Goal: Find specific page/section

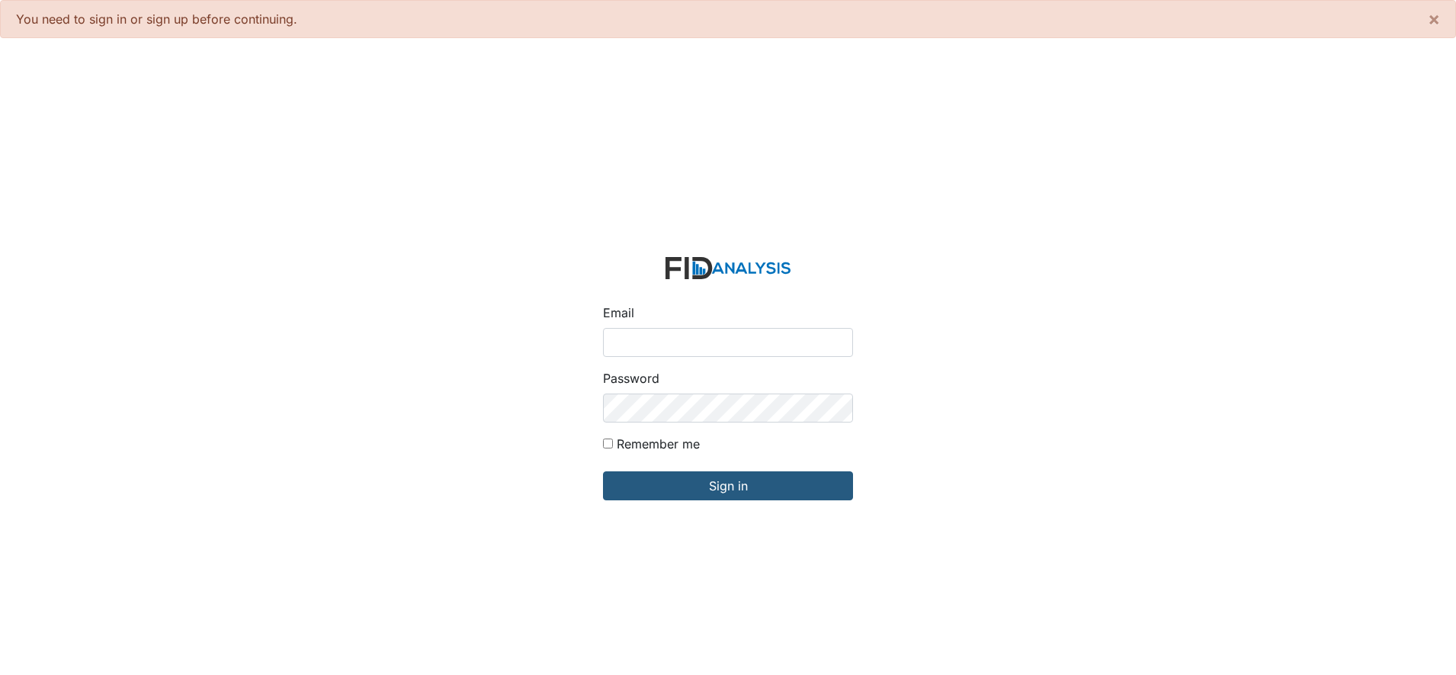
click at [624, 347] on input "Email" at bounding box center [728, 342] width 250 height 29
type input "[EMAIL_ADDRESS][DOMAIN_NAME]"
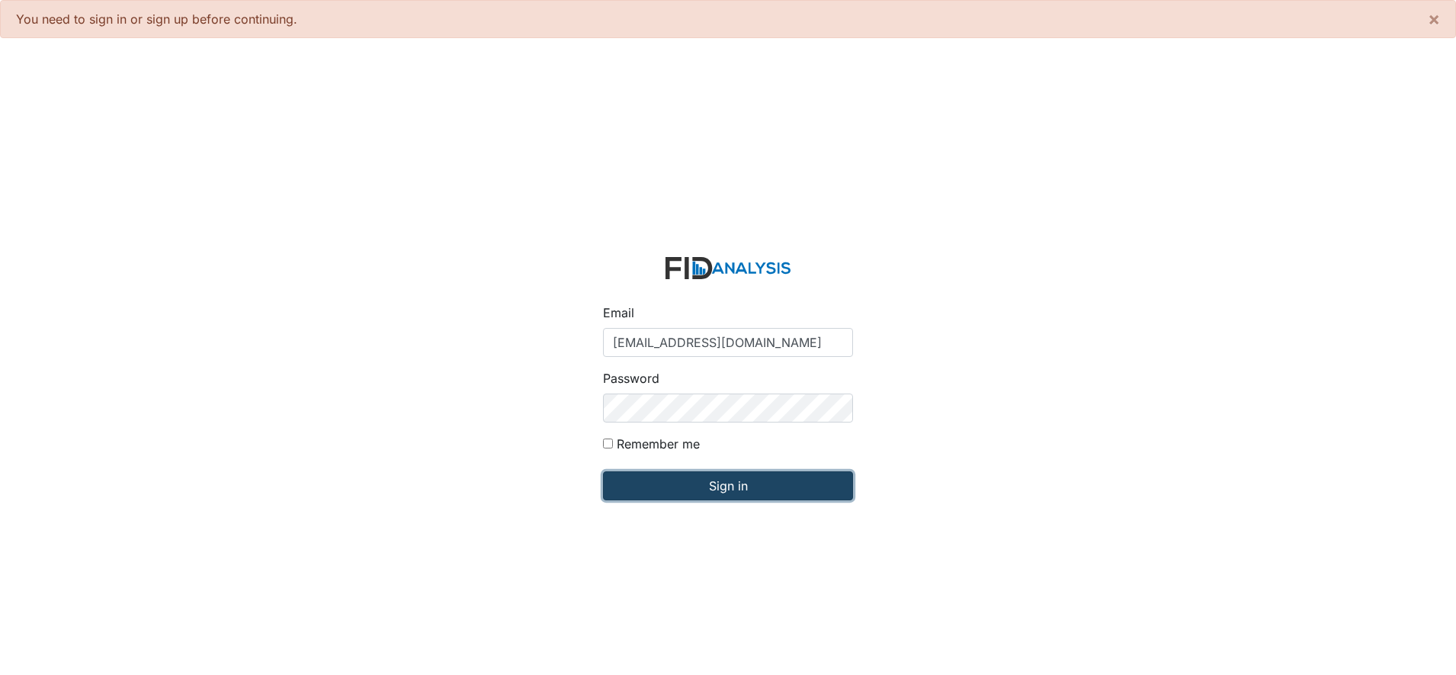
click at [723, 495] on input "Sign in" at bounding box center [728, 485] width 250 height 29
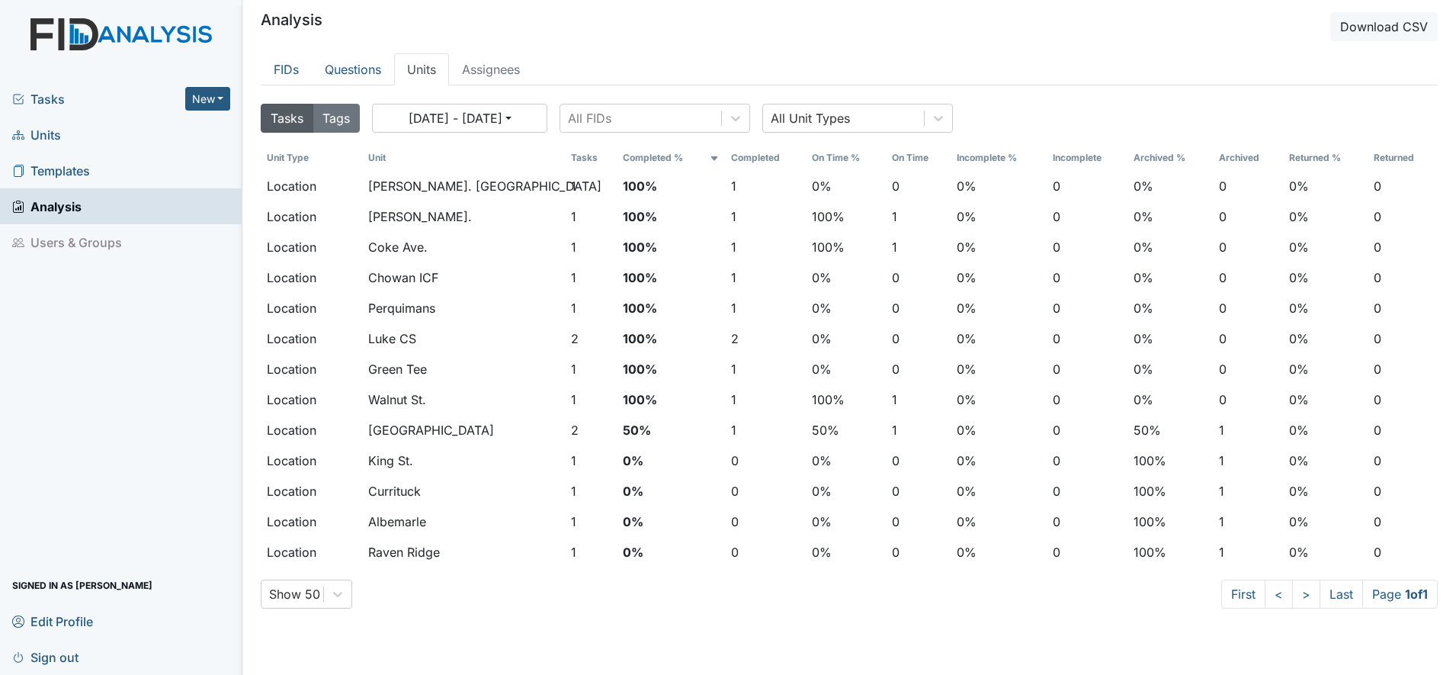
click at [50, 133] on span "Units" at bounding box center [36, 135] width 49 height 24
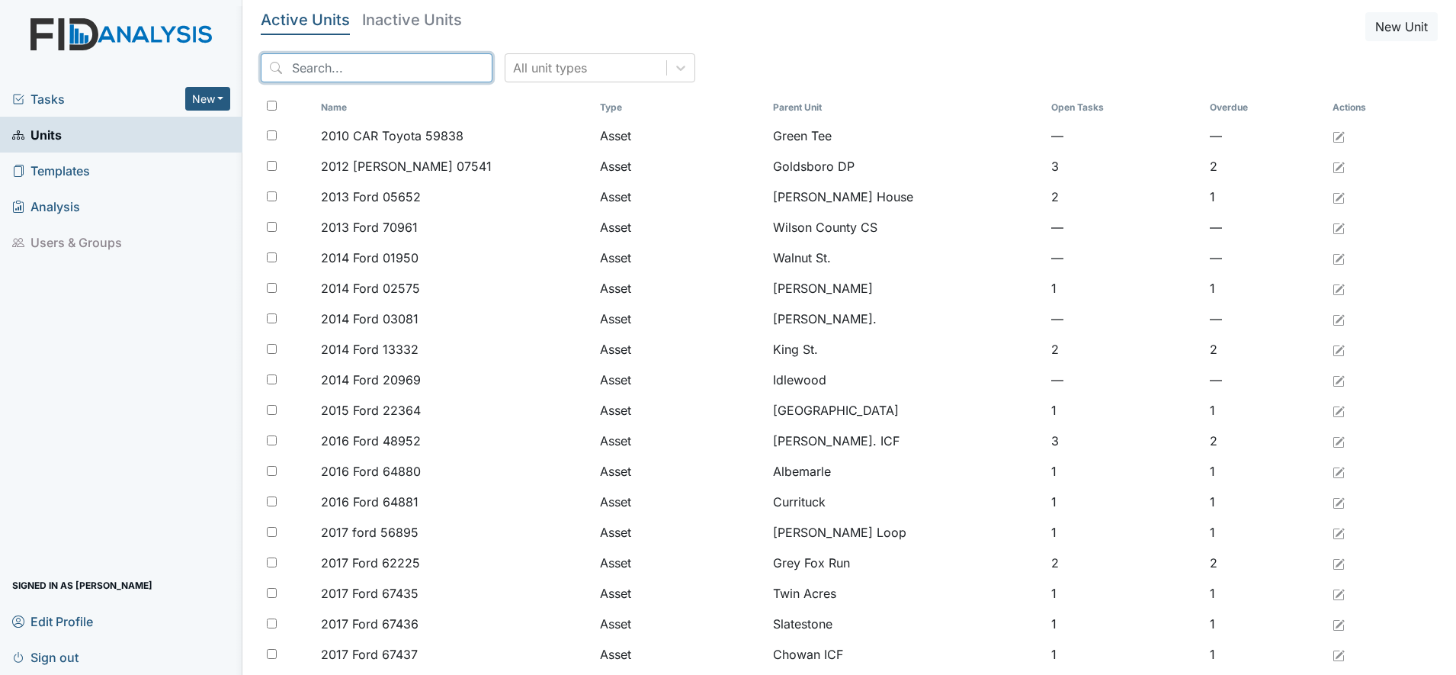
click at [354, 75] on input "search" at bounding box center [377, 67] width 232 height 29
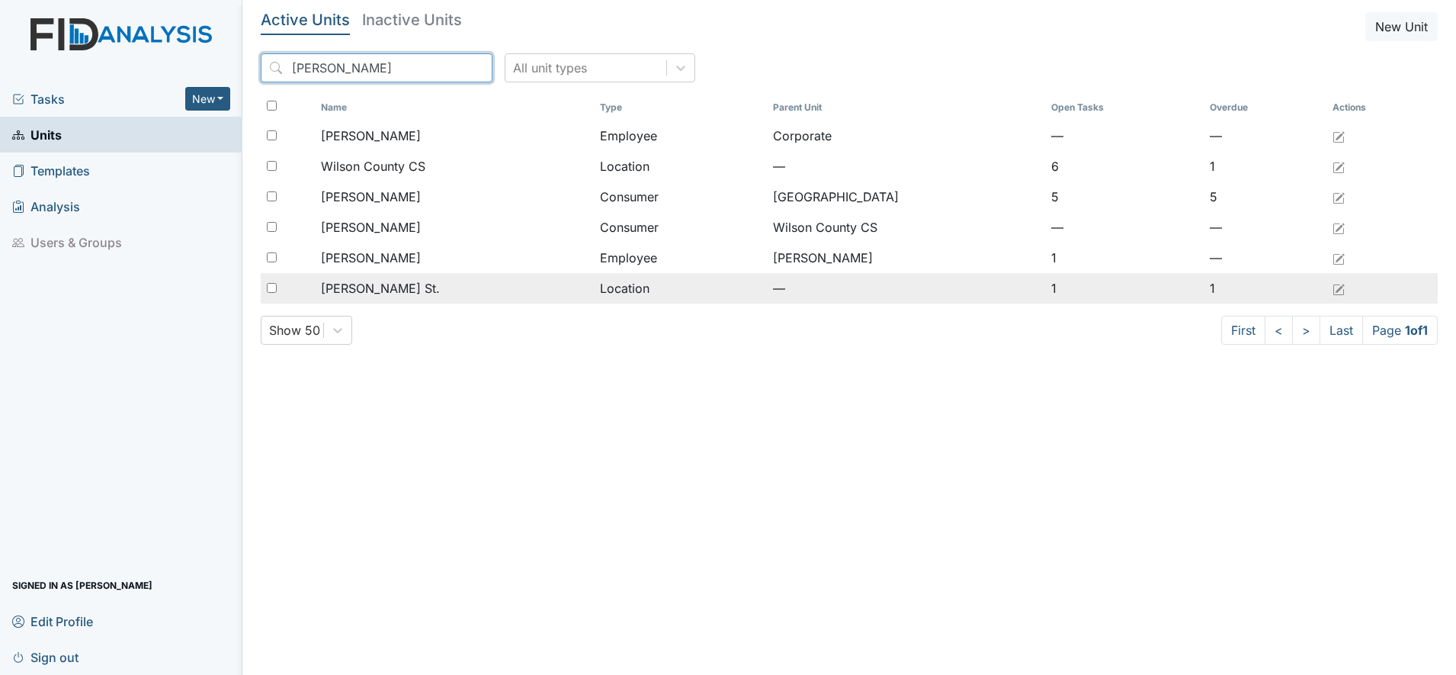
type input "Wilson"
click at [356, 284] on span "[PERSON_NAME] St." at bounding box center [380, 288] width 119 height 18
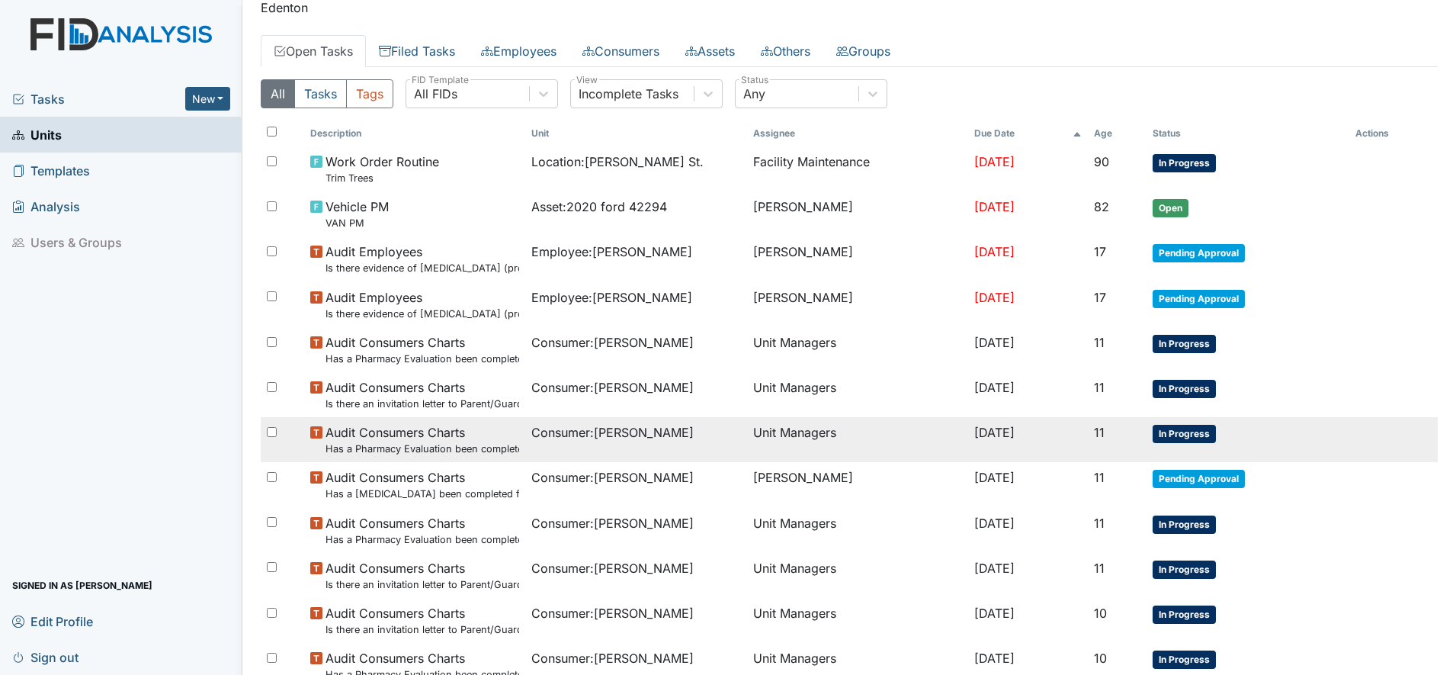
scroll to position [95, 0]
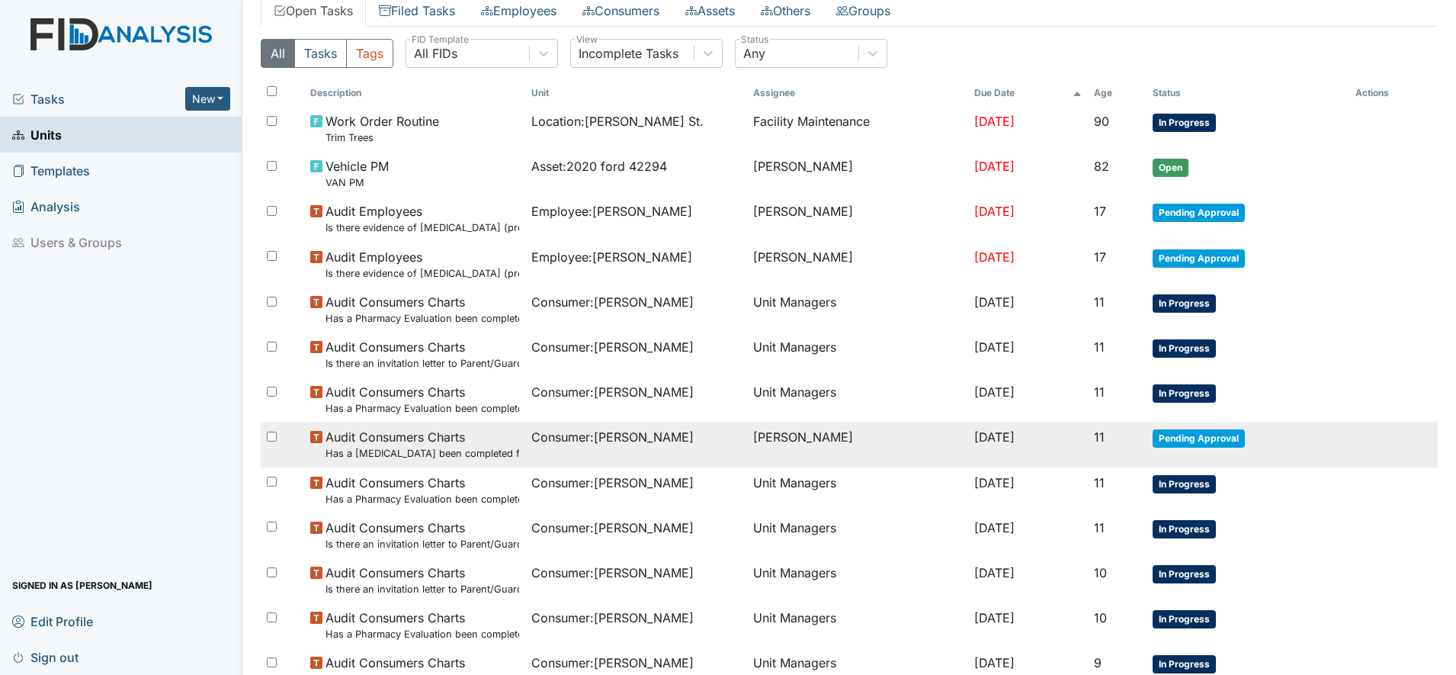
click at [582, 438] on span "Consumer : Rogerson, John" at bounding box center [612, 437] width 162 height 18
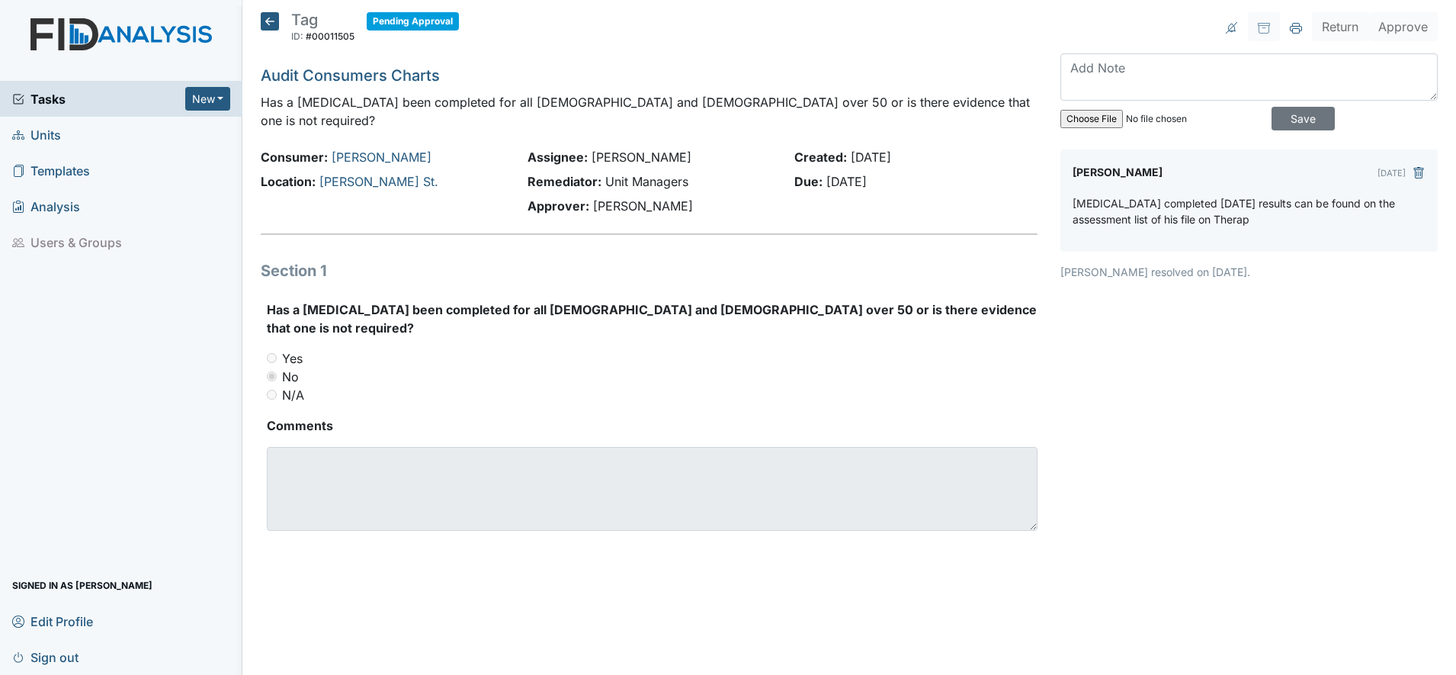
drag, startPoint x: 0, startPoint y: 0, endPoint x: 1142, endPoint y: 405, distance: 1211.6
click at [1142, 405] on div "Return Approve Archive Task × Are you sure you want to archive this task? It wi…" at bounding box center [1249, 289] width 400 height 555
click at [270, 12] on icon at bounding box center [270, 21] width 18 height 18
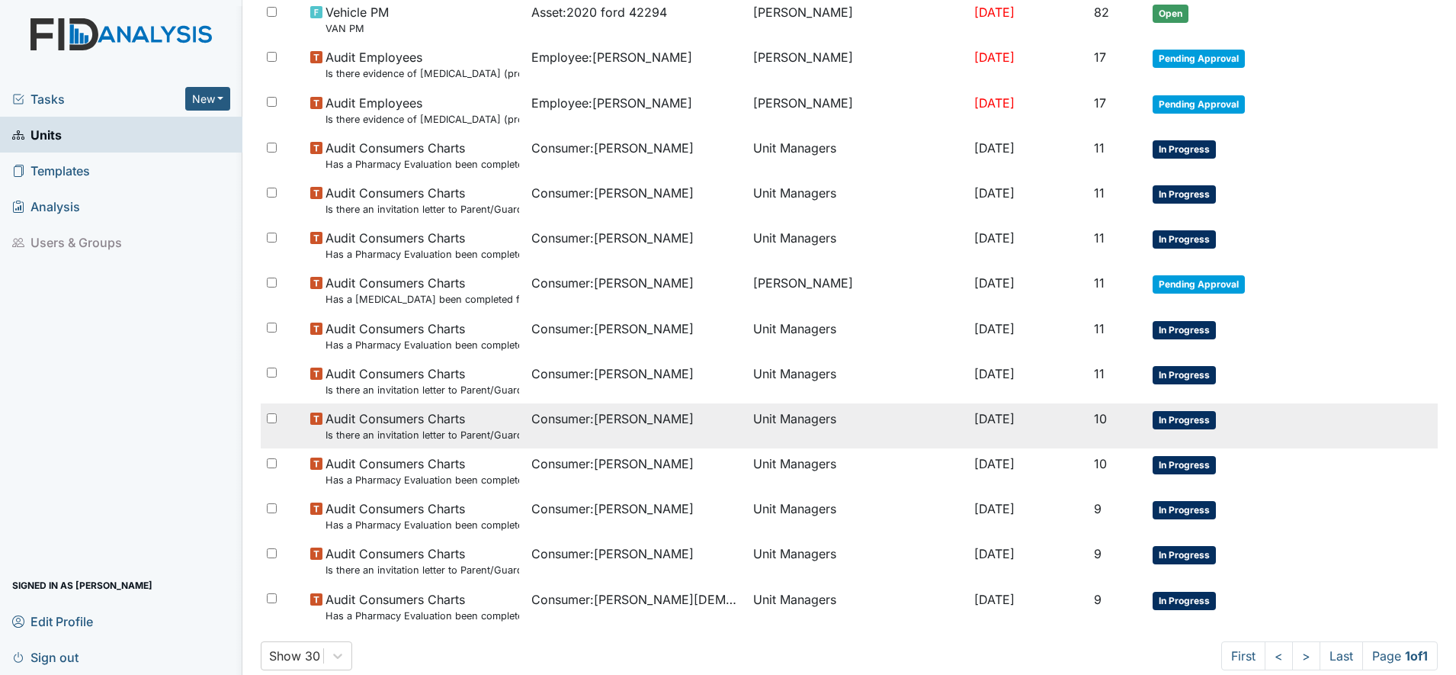
scroll to position [281, 0]
